Goal: Register for event/course

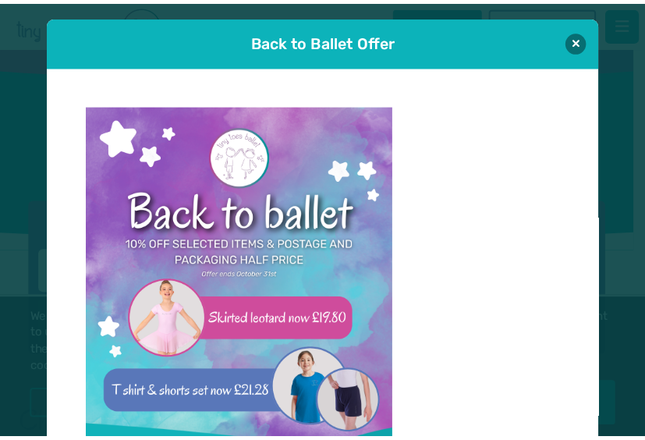
scroll to position [16, 0]
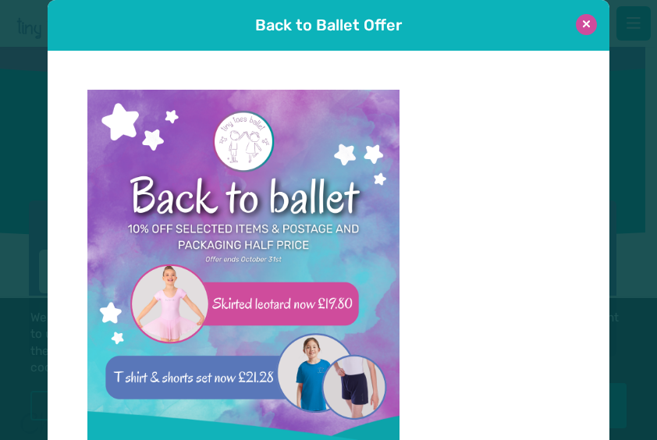
click at [576, 23] on button at bounding box center [586, 24] width 21 height 21
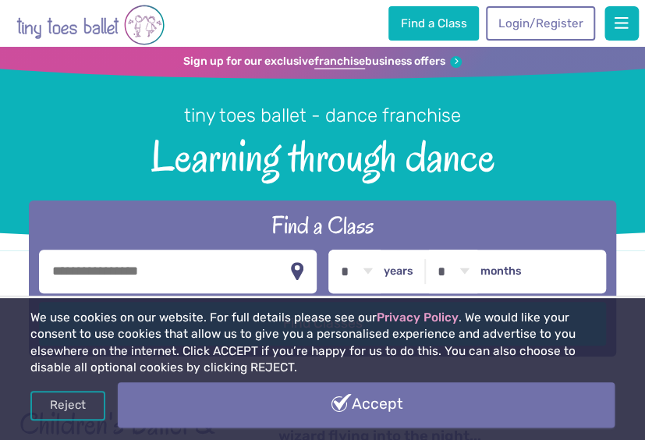
click at [428, 404] on link "Accept" at bounding box center [366, 404] width 497 height 45
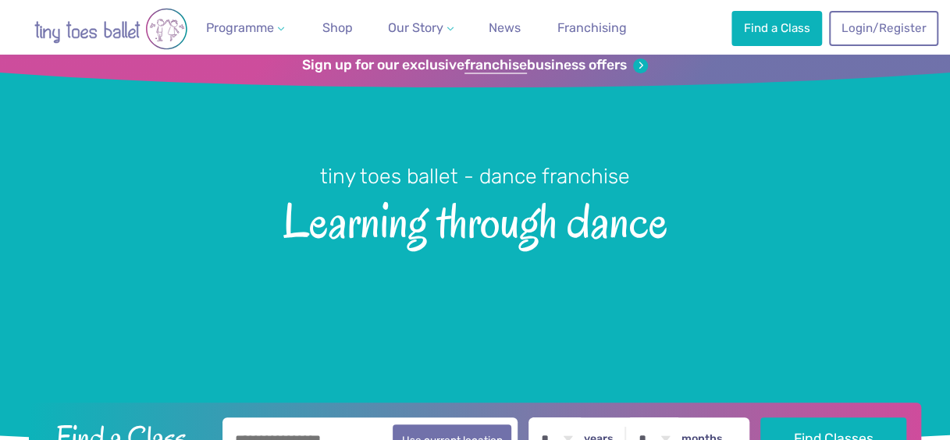
scroll to position [211, 0]
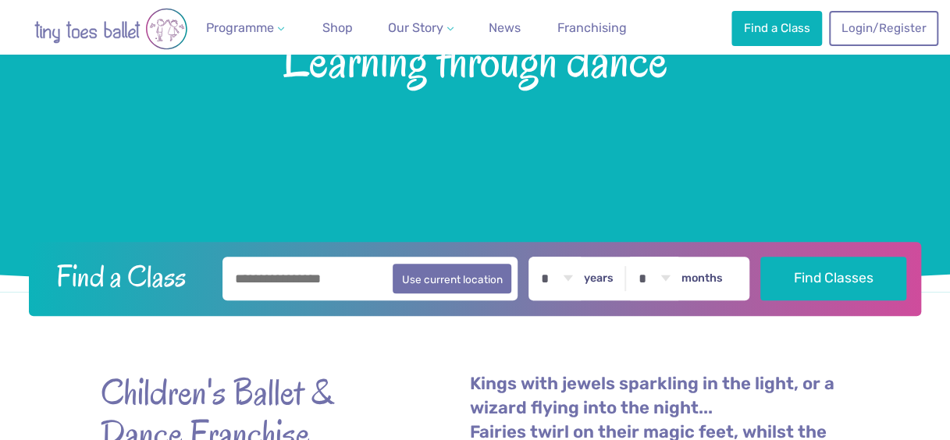
click at [283, 283] on input "text" at bounding box center [370, 279] width 296 height 44
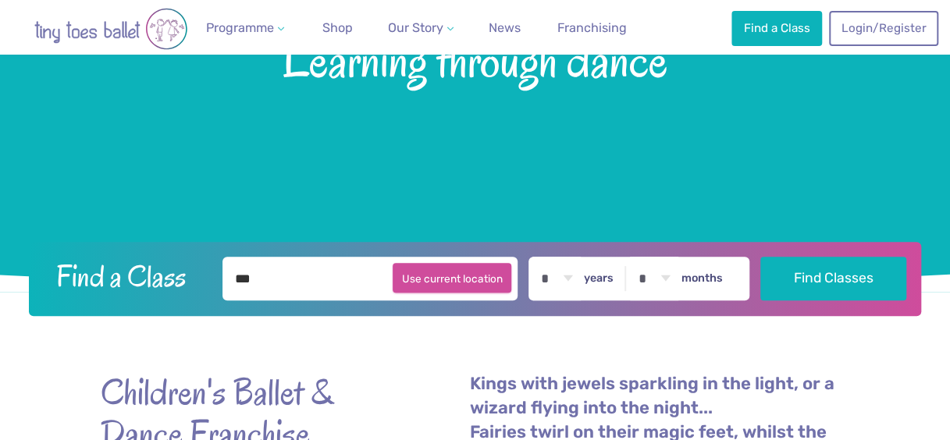
click at [432, 281] on button "Use current location" at bounding box center [452, 278] width 119 height 30
type input "**********"
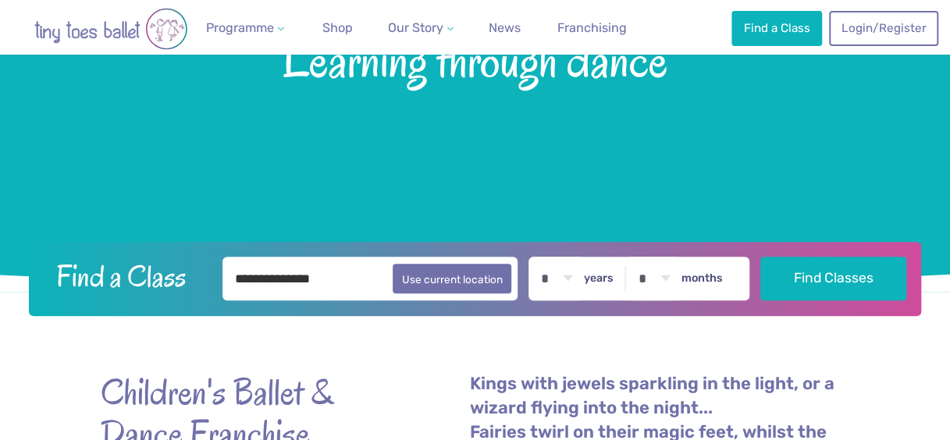
click at [578, 278] on select "* * * * * * * * * * ** ** **" at bounding box center [556, 279] width 48 height 44
select select "*"
click at [542, 257] on select "* * * * * * * * * * ** ** **" at bounding box center [556, 279] width 48 height 44
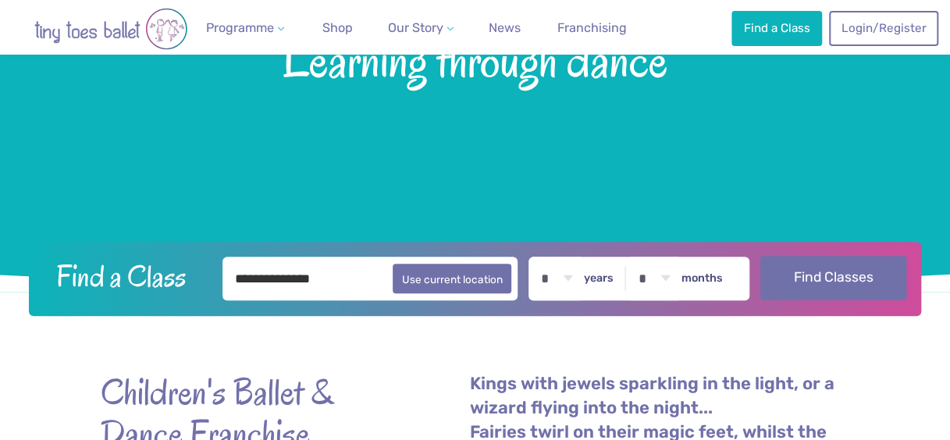
click at [645, 291] on button "Find Classes" at bounding box center [832, 278] width 145 height 44
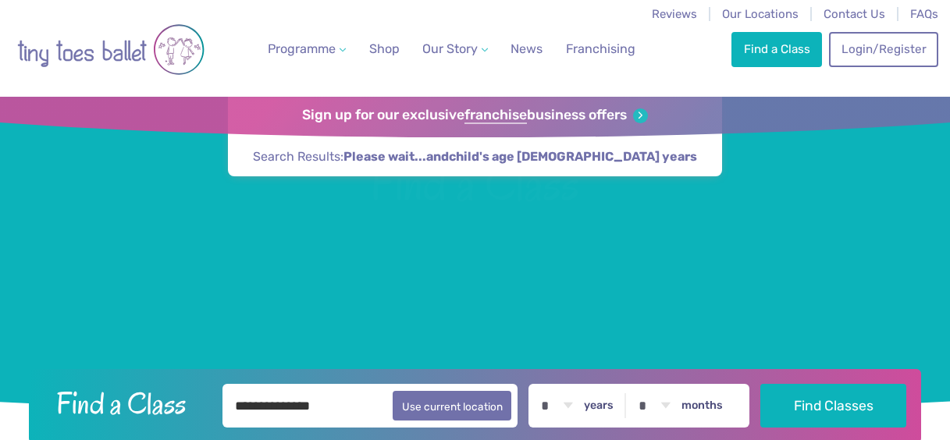
click at [283, 277] on div at bounding box center [475, 258] width 950 height 322
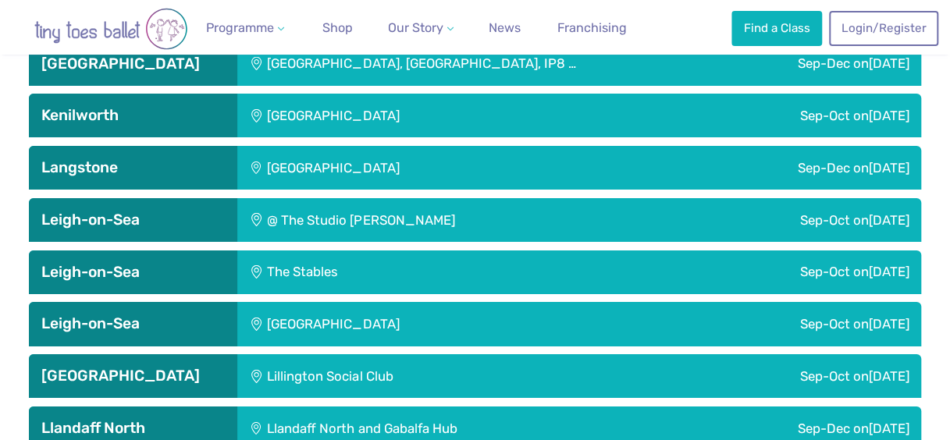
scroll to position [2454, 0]
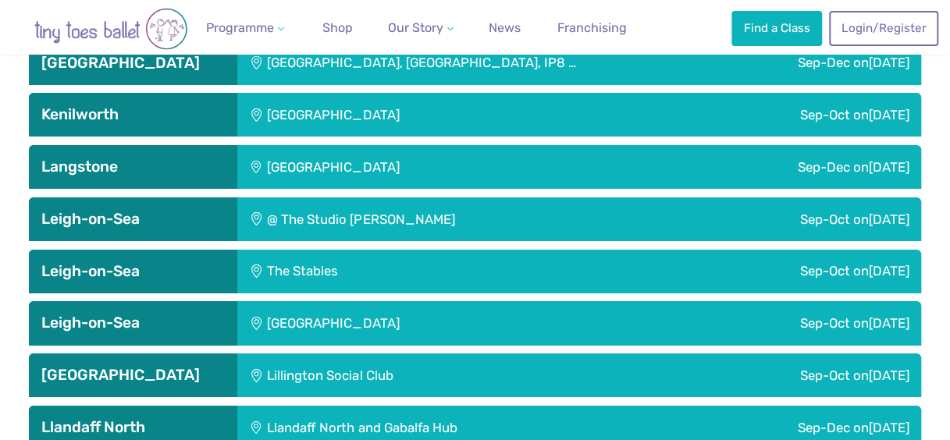
click at [188, 323] on h3 "Leigh-on-Sea" at bounding box center [132, 323] width 183 height 19
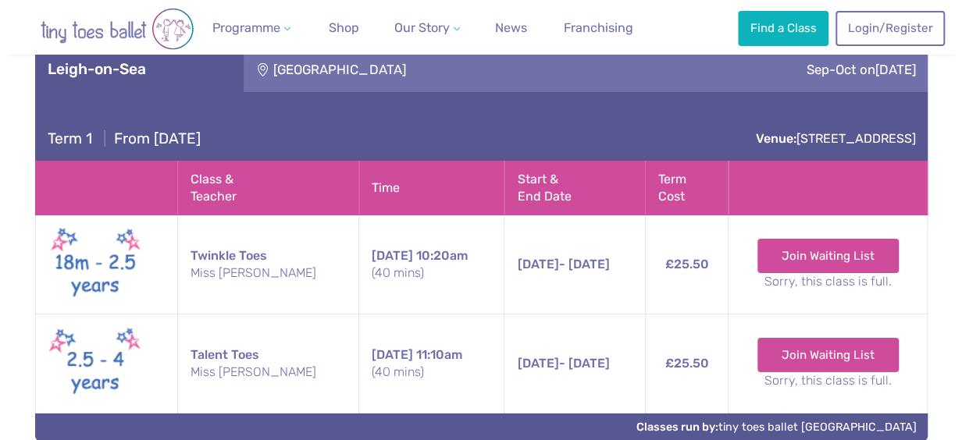
scroll to position [2708, 0]
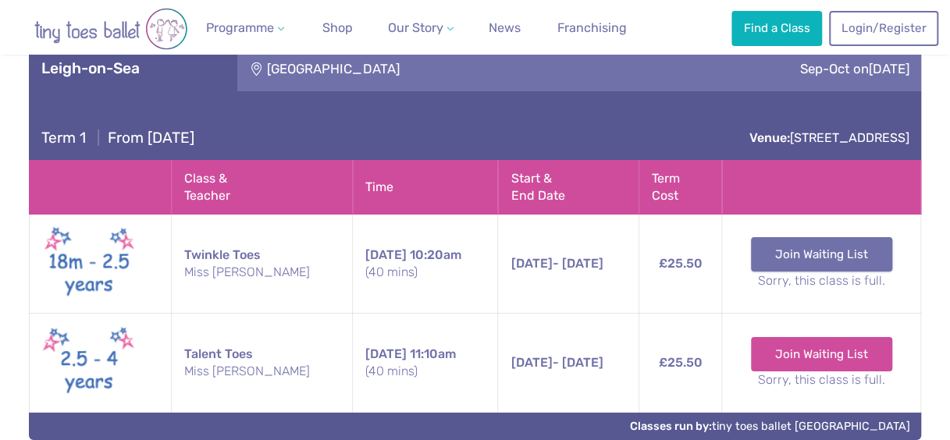
click at [810, 254] on link "Join Waiting List" at bounding box center [821, 254] width 141 height 34
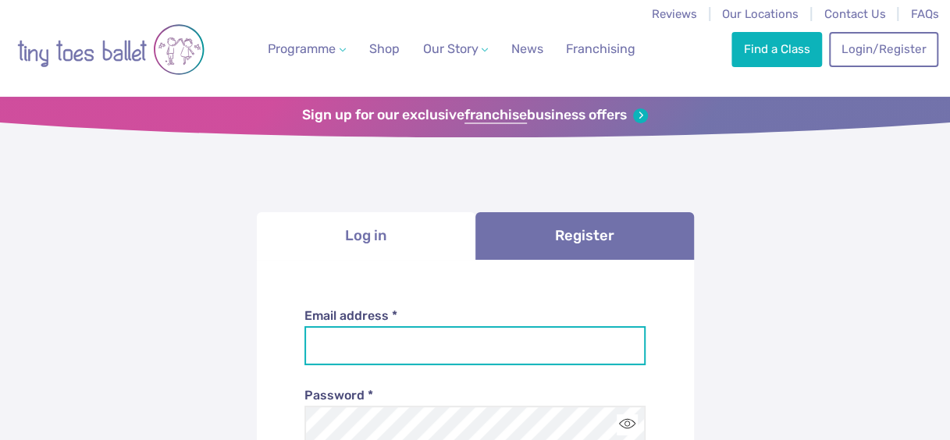
click at [398, 345] on input "Email address *" at bounding box center [474, 345] width 341 height 39
type input "*"
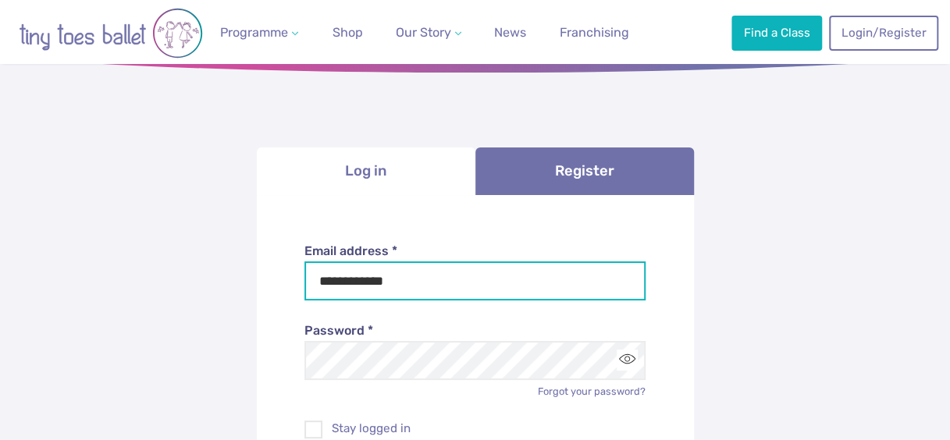
scroll to position [66, 0]
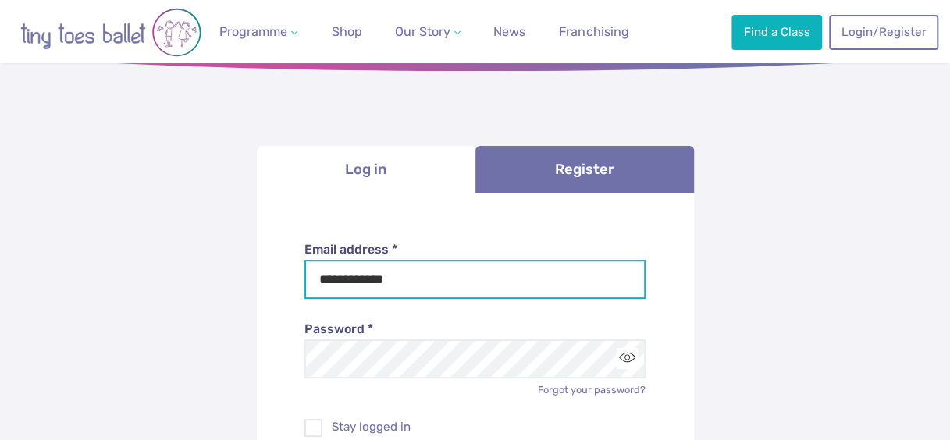
click at [407, 279] on input "**********" at bounding box center [474, 279] width 341 height 39
type input "**********"
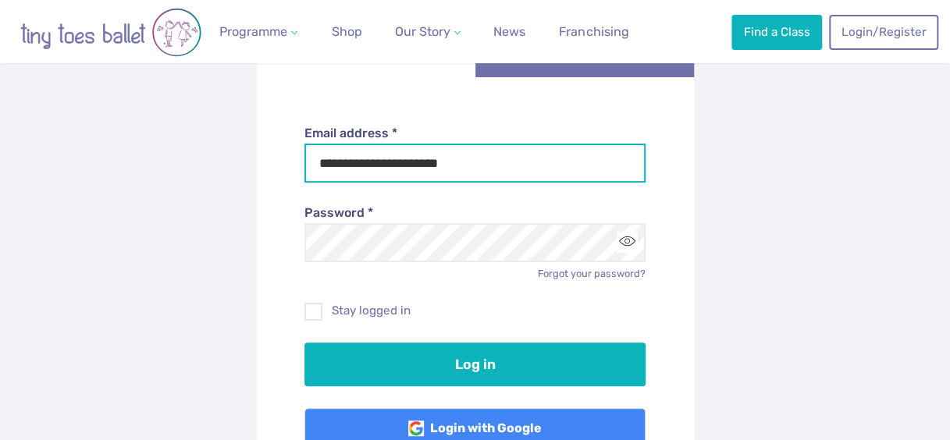
scroll to position [184, 0]
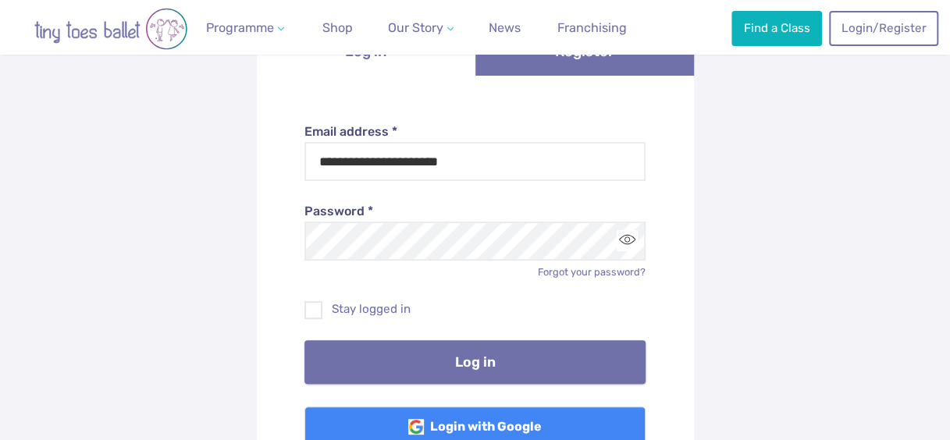
click at [436, 372] on button "Log in" at bounding box center [474, 362] width 341 height 44
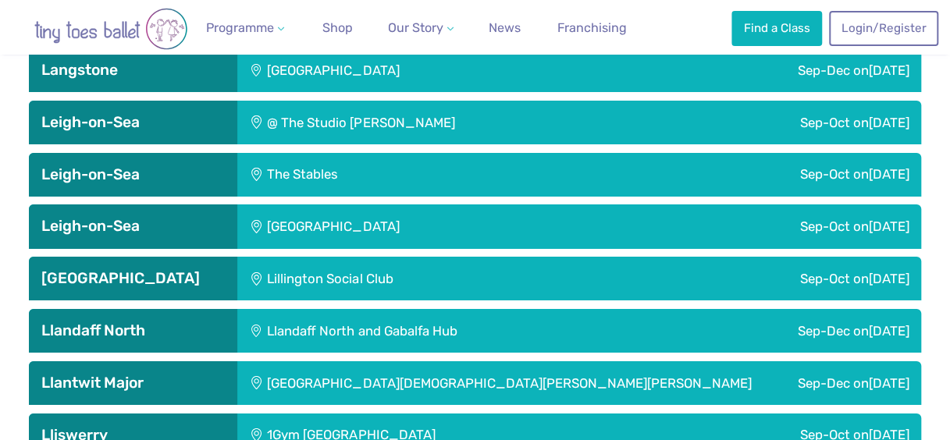
scroll to position [2550, 0]
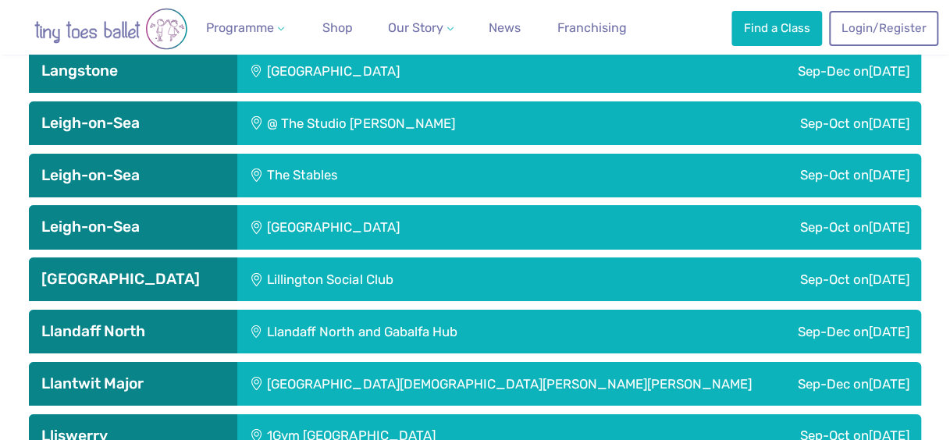
click at [332, 226] on div "Leigh Community Centre" at bounding box center [430, 227] width 387 height 44
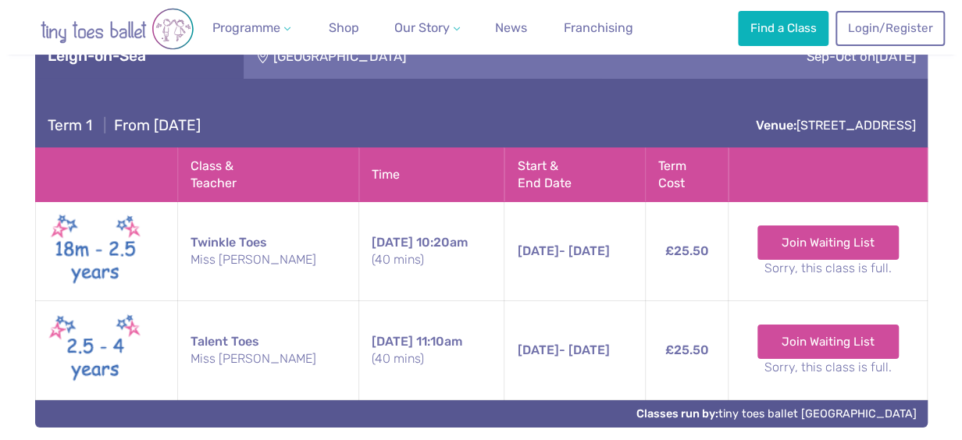
scroll to position [2722, 0]
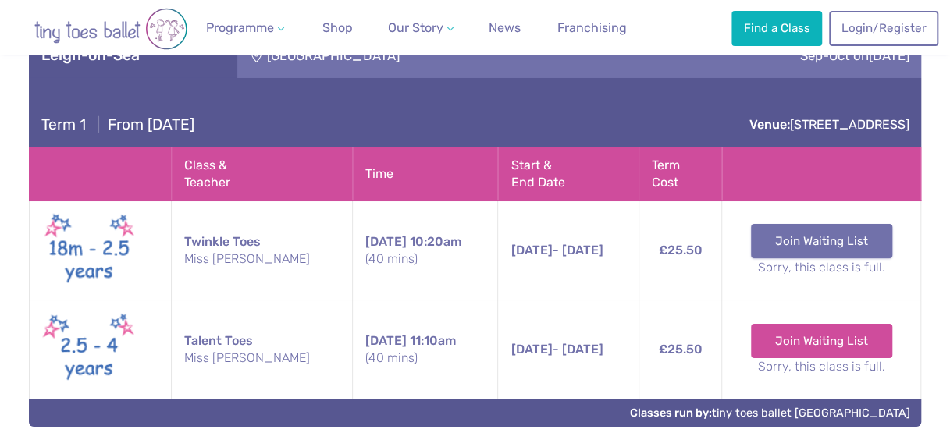
click at [760, 251] on link "Join Waiting List" at bounding box center [821, 241] width 141 height 34
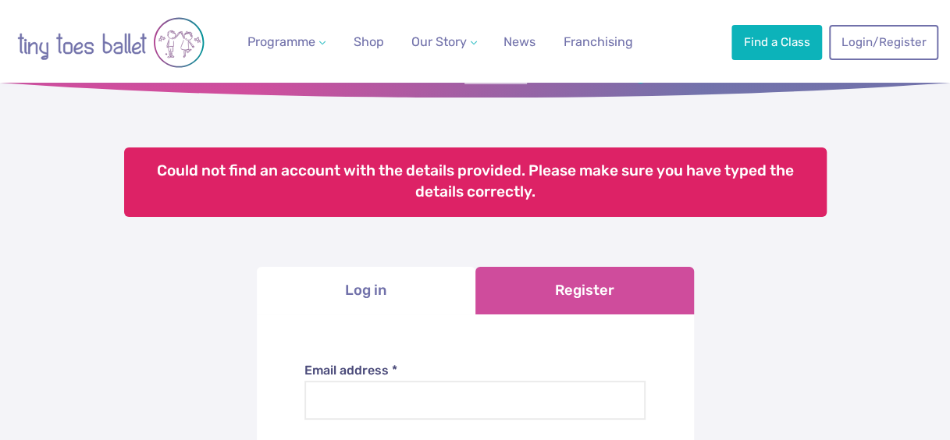
scroll to position [45, 0]
